Goal: Navigation & Orientation: Find specific page/section

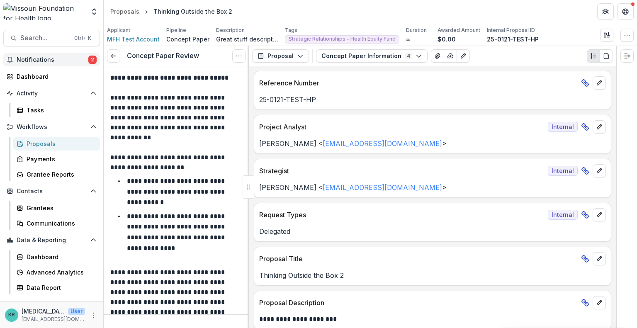
scroll to position [739, 0]
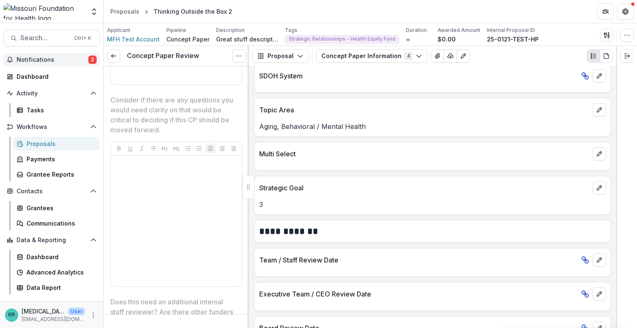
click at [41, 62] on span "Notifications" at bounding box center [53, 59] width 72 height 7
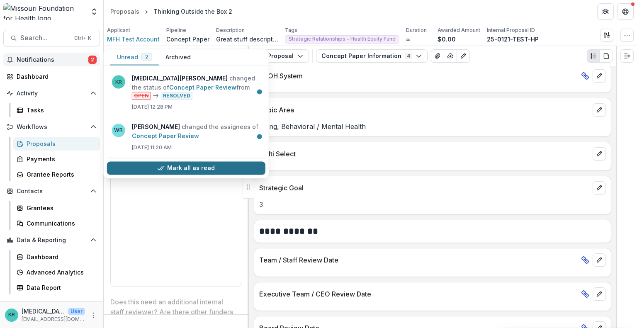
click at [182, 166] on button "Mark all as read" at bounding box center [186, 167] width 158 height 13
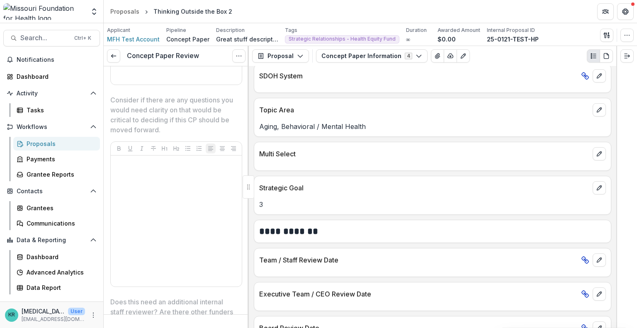
drag, startPoint x: 40, startPoint y: 75, endPoint x: 34, endPoint y: 69, distance: 8.8
click at [34, 69] on div "Notifications Dashboard Activity Tasks Workflows Proposals Payments Grantee Rep…" at bounding box center [51, 177] width 103 height 248
click at [34, 72] on div "Dashboard" at bounding box center [55, 76] width 77 height 9
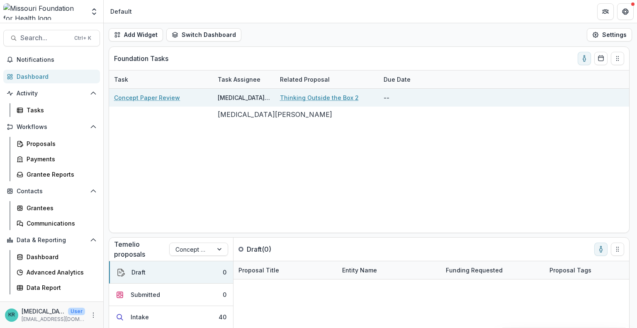
click at [218, 99] on div "[MEDICAL_DATA][PERSON_NAME]" at bounding box center [244, 97] width 52 height 9
click at [299, 92] on div "Thinking Outside the Box 2" at bounding box center [327, 98] width 94 height 18
click at [300, 102] on link "Thinking Outside the Box 2" at bounding box center [319, 97] width 79 height 9
